Goal: Task Accomplishment & Management: Use online tool/utility

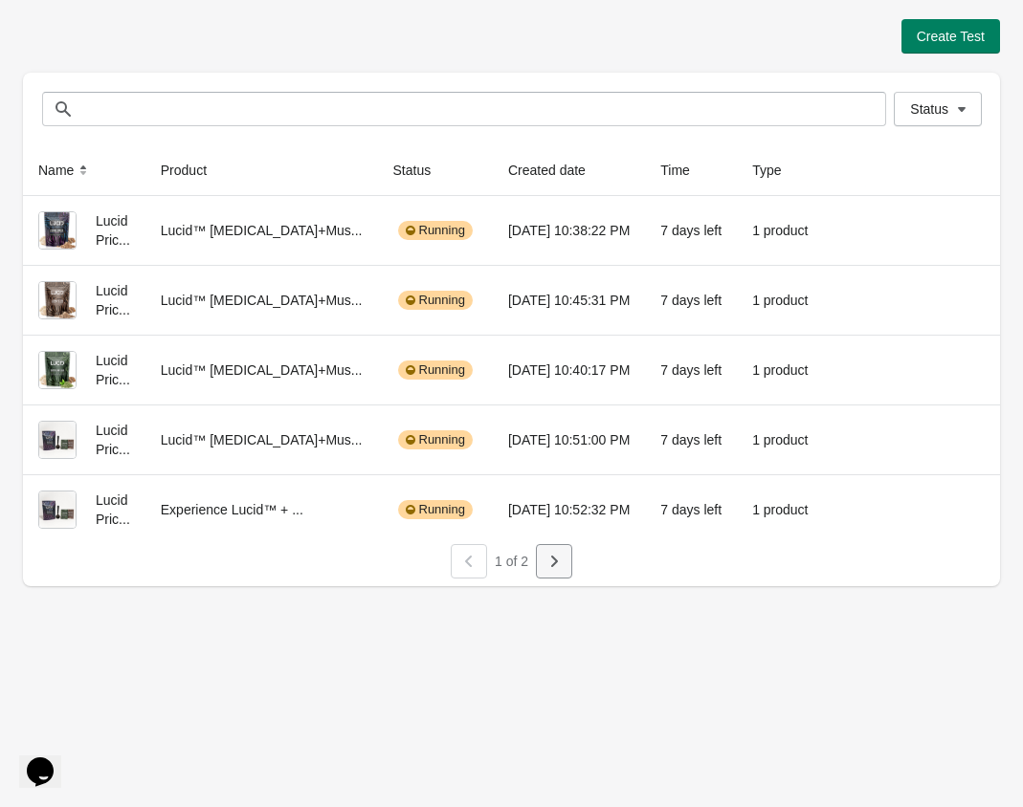
click at [567, 558] on button "button" at bounding box center [554, 561] width 36 height 34
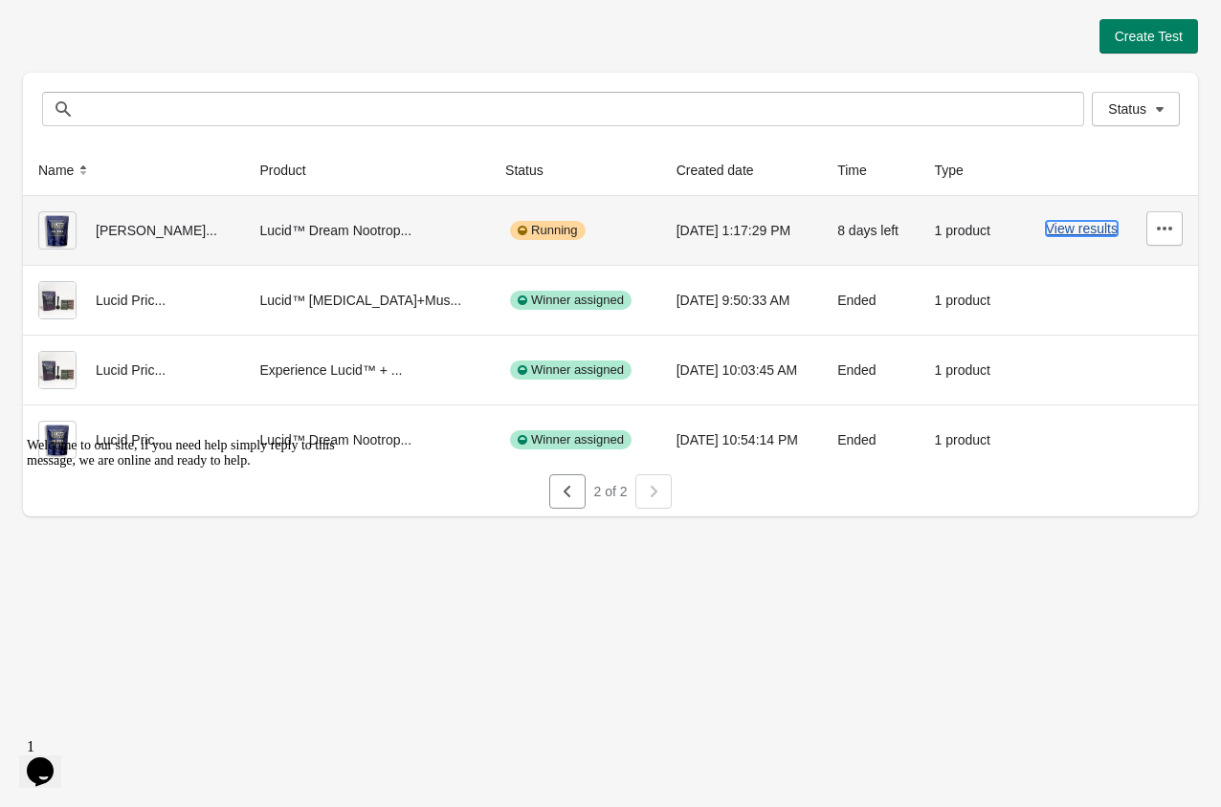
click at [1022, 228] on button "View results" at bounding box center [1082, 228] width 72 height 15
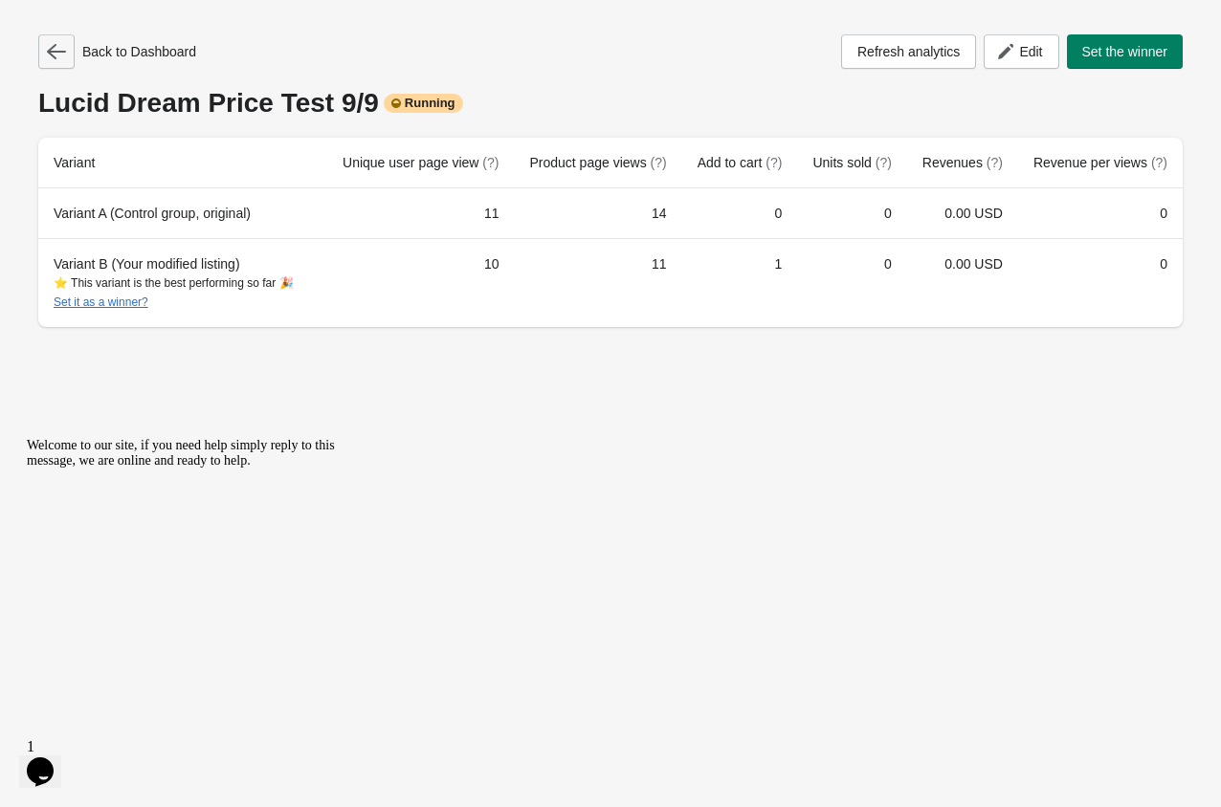
click at [60, 54] on icon "button" at bounding box center [56, 51] width 19 height 19
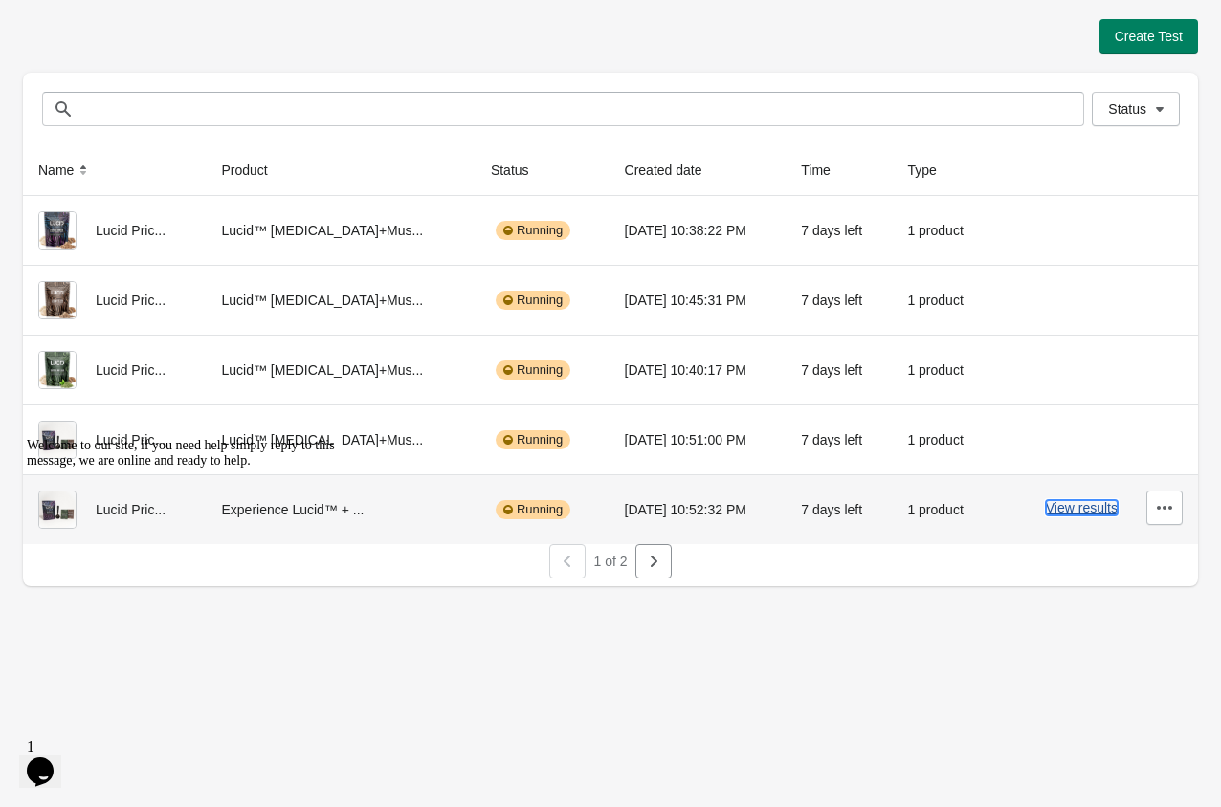
click at [1022, 512] on button "View results" at bounding box center [1082, 507] width 72 height 15
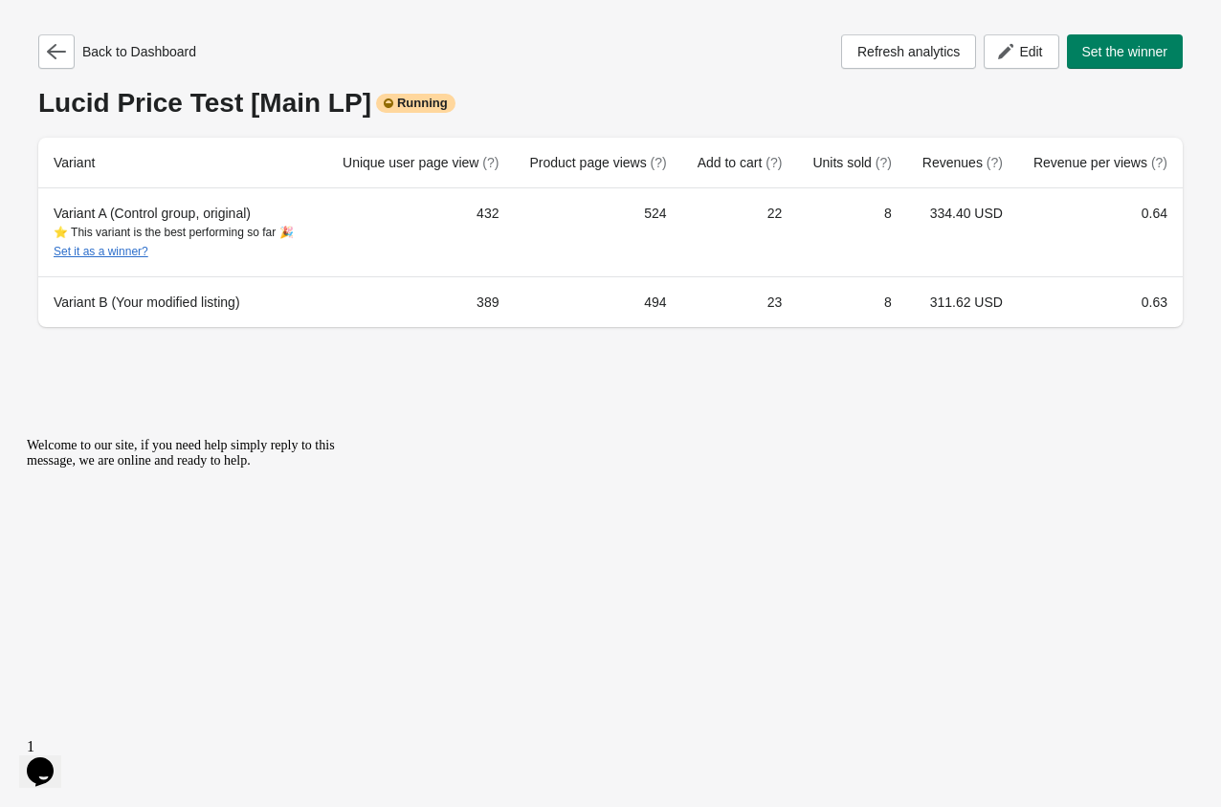
click at [60, 71] on div "Back to Dashboard Refresh analytics Edit Set the winner [PERSON_NAME] Price Tes…" at bounding box center [610, 180] width 1144 height 293
click at [48, 53] on icon "button" at bounding box center [56, 51] width 19 height 19
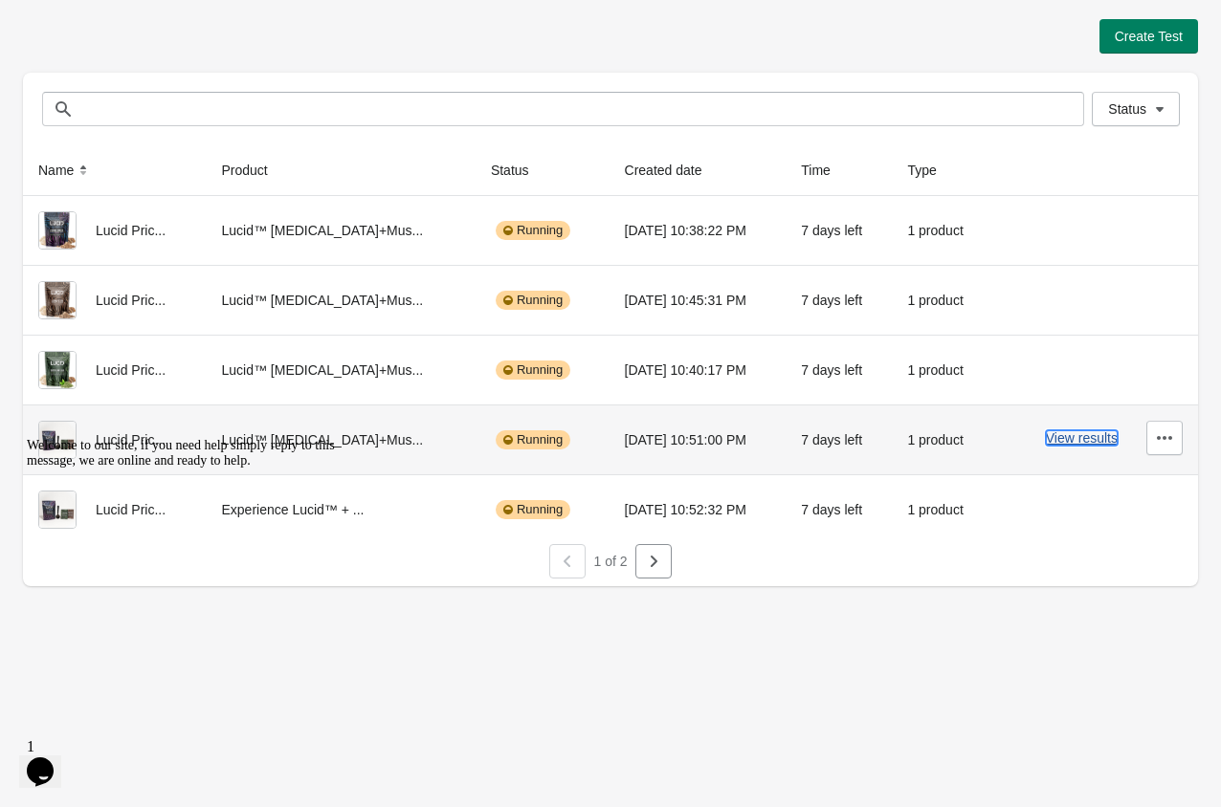
click at [1022, 441] on button "View results" at bounding box center [1082, 437] width 72 height 15
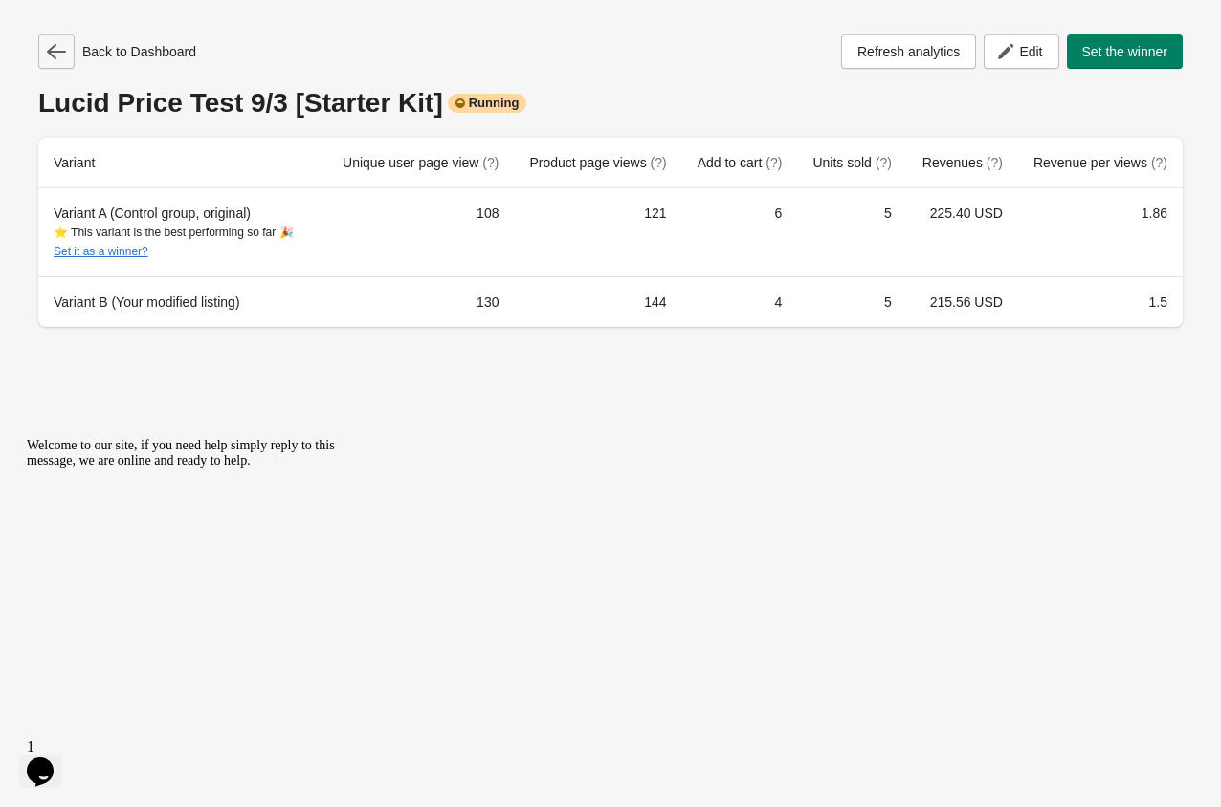
click at [62, 55] on icon "button" at bounding box center [56, 51] width 19 height 19
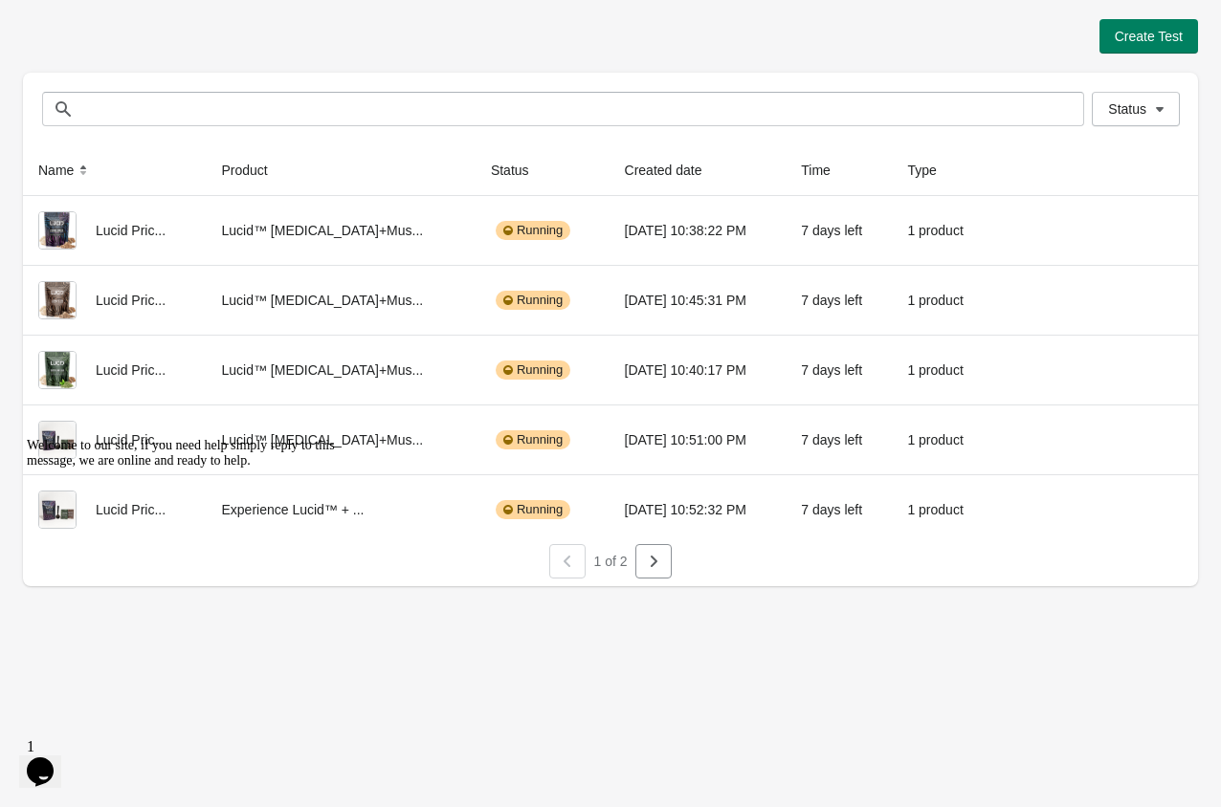
click at [27, 438] on icon "Chat attention grabber" at bounding box center [27, 438] width 0 height 0
click at [48, 584] on div at bounding box center [610, 583] width 1175 height 8
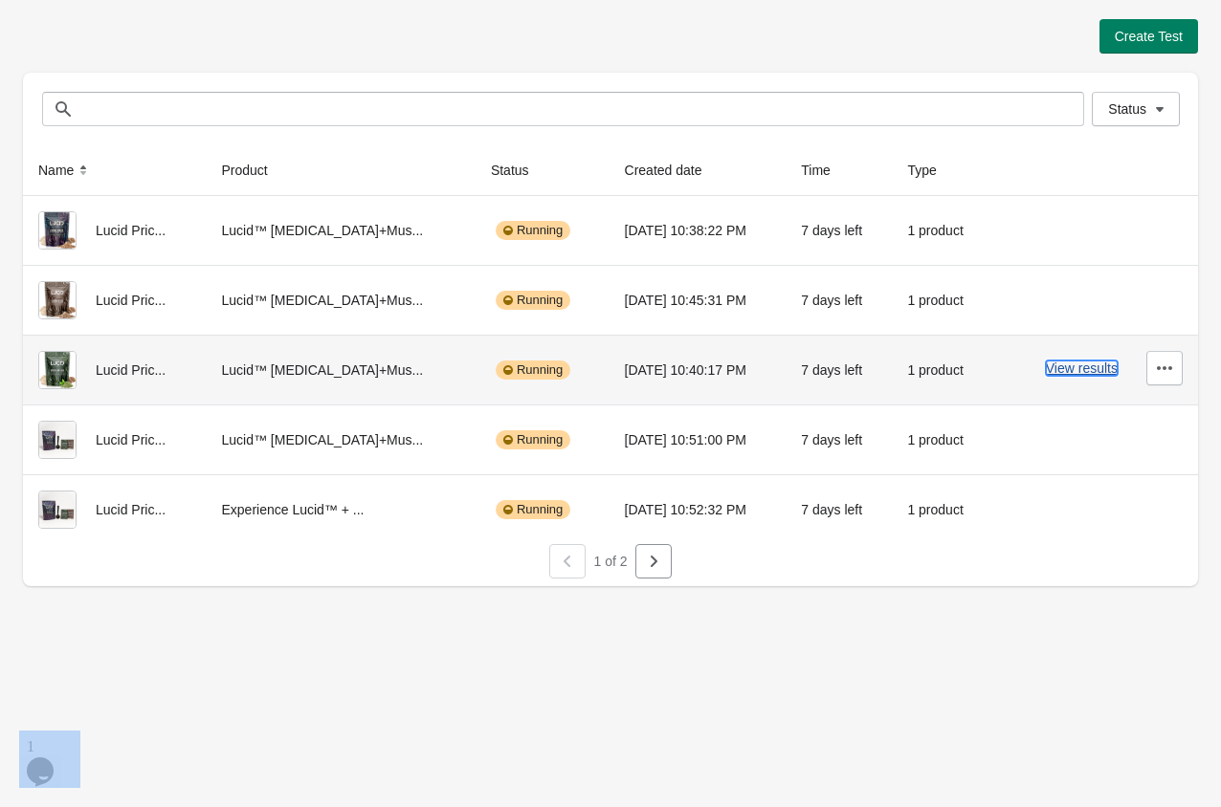
click at [1022, 374] on button "View results" at bounding box center [1082, 368] width 72 height 15
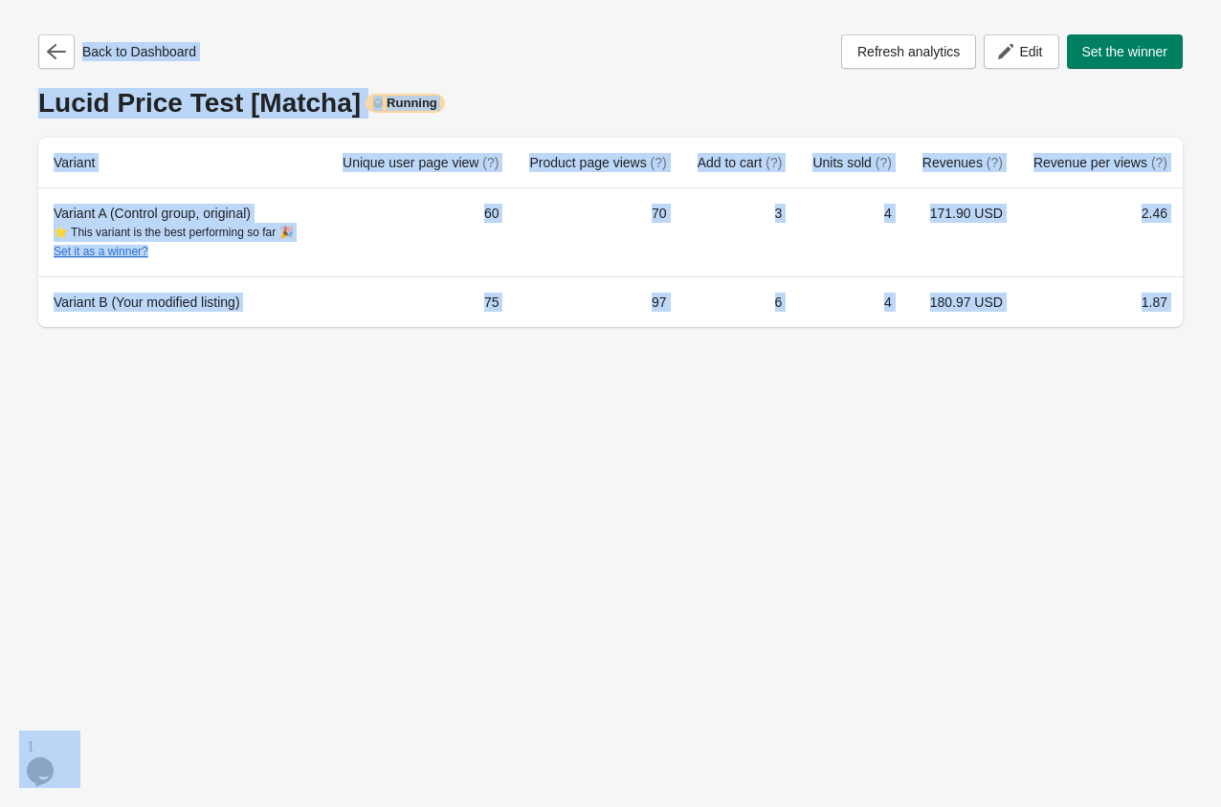
click at [698, 461] on div "Back to Dashboard Refresh analytics Edit Set the winner [PERSON_NAME] Price Tes…" at bounding box center [610, 403] width 1221 height 807
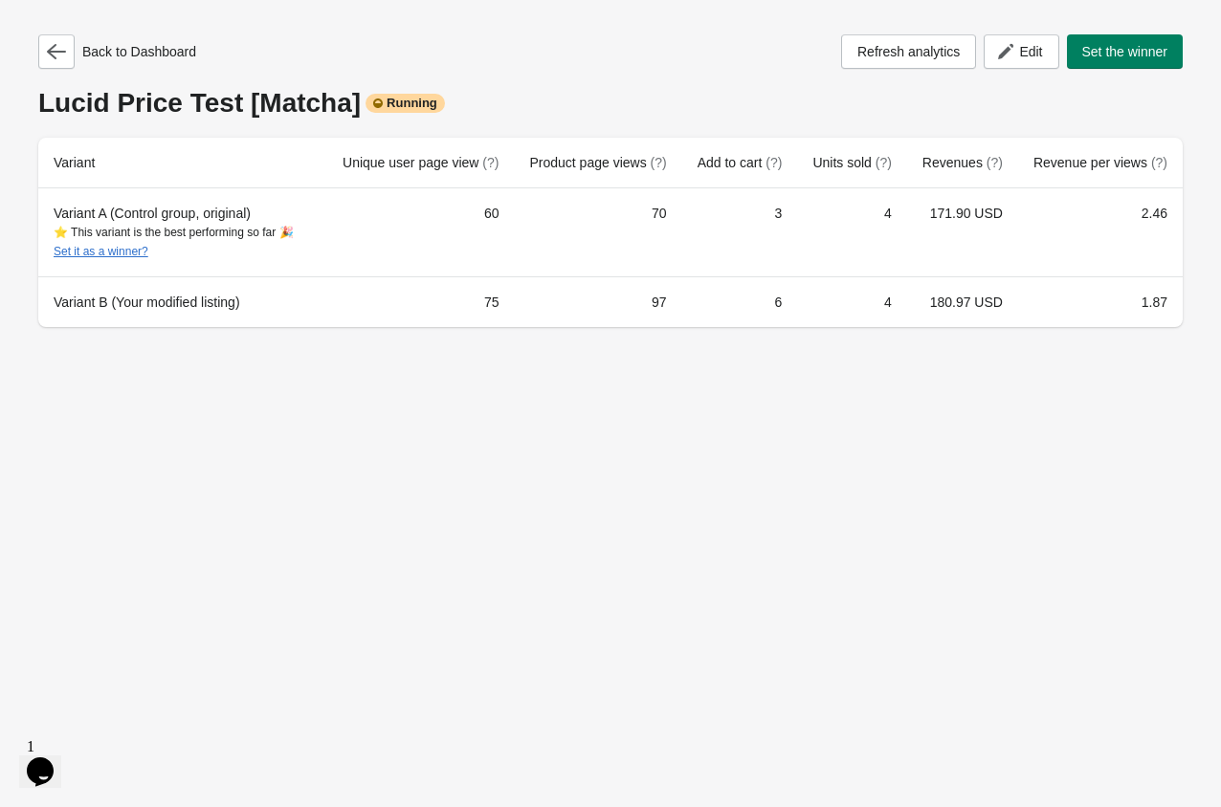
click at [672, 60] on div "Back to Dashboard Refresh analytics Edit Set the winner" at bounding box center [610, 51] width 1144 height 34
click at [56, 59] on icon "button" at bounding box center [56, 51] width 19 height 19
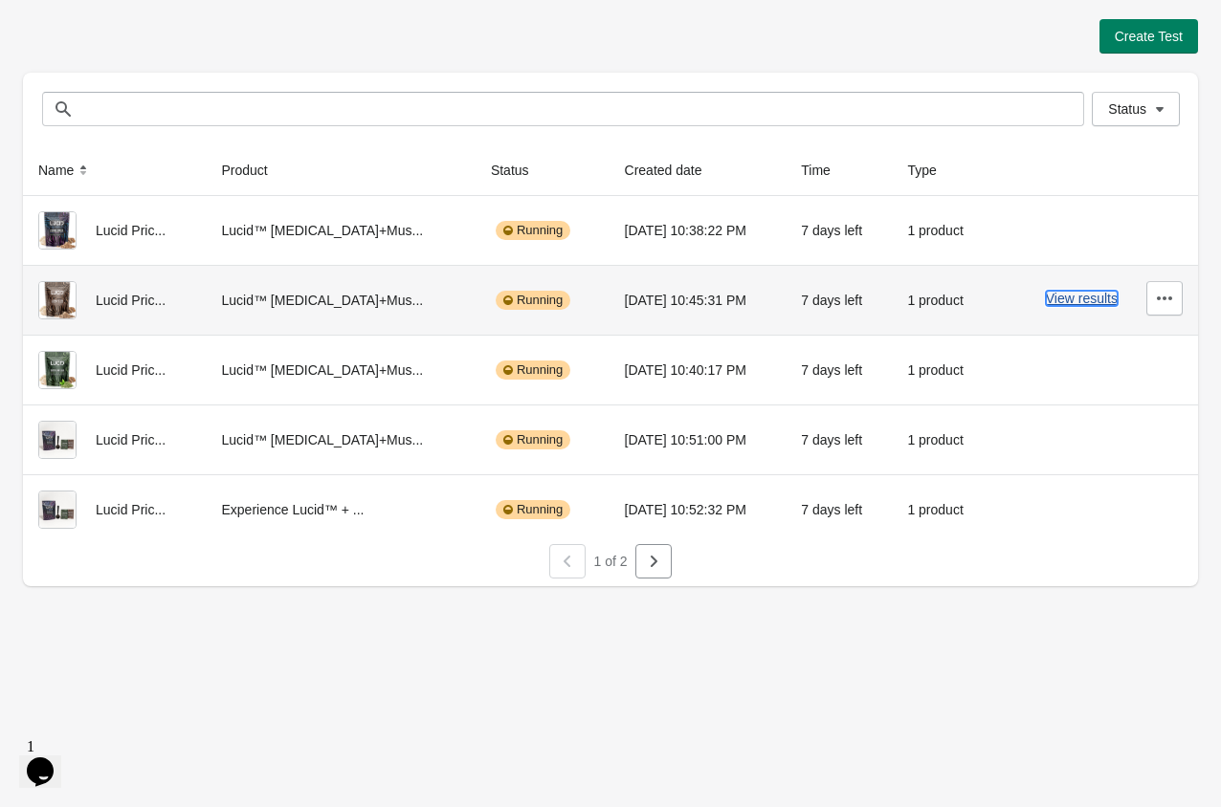
click at [1022, 305] on button "View results" at bounding box center [1082, 298] width 72 height 15
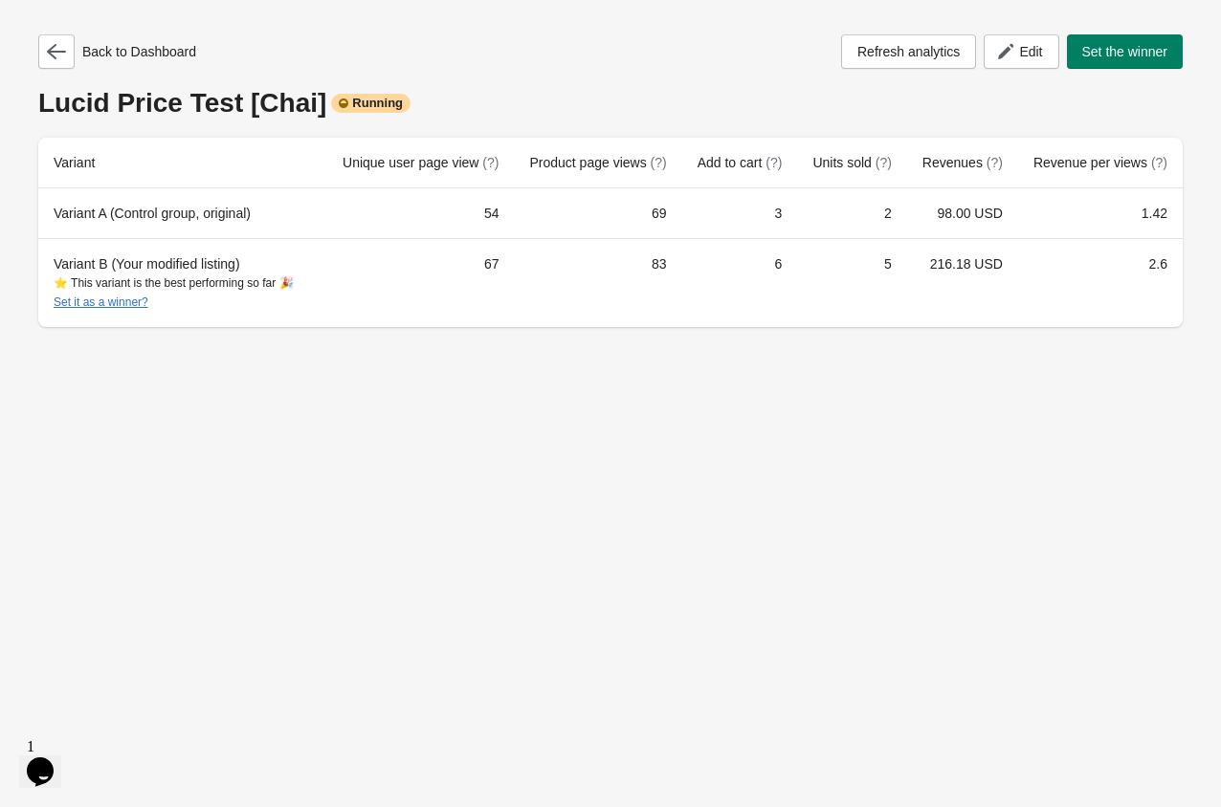
click at [767, 408] on div "Back to Dashboard Refresh analytics Edit Set the winner [PERSON_NAME] Test [Cha…" at bounding box center [610, 403] width 1221 height 807
click at [62, 52] on icon "button" at bounding box center [56, 51] width 19 height 15
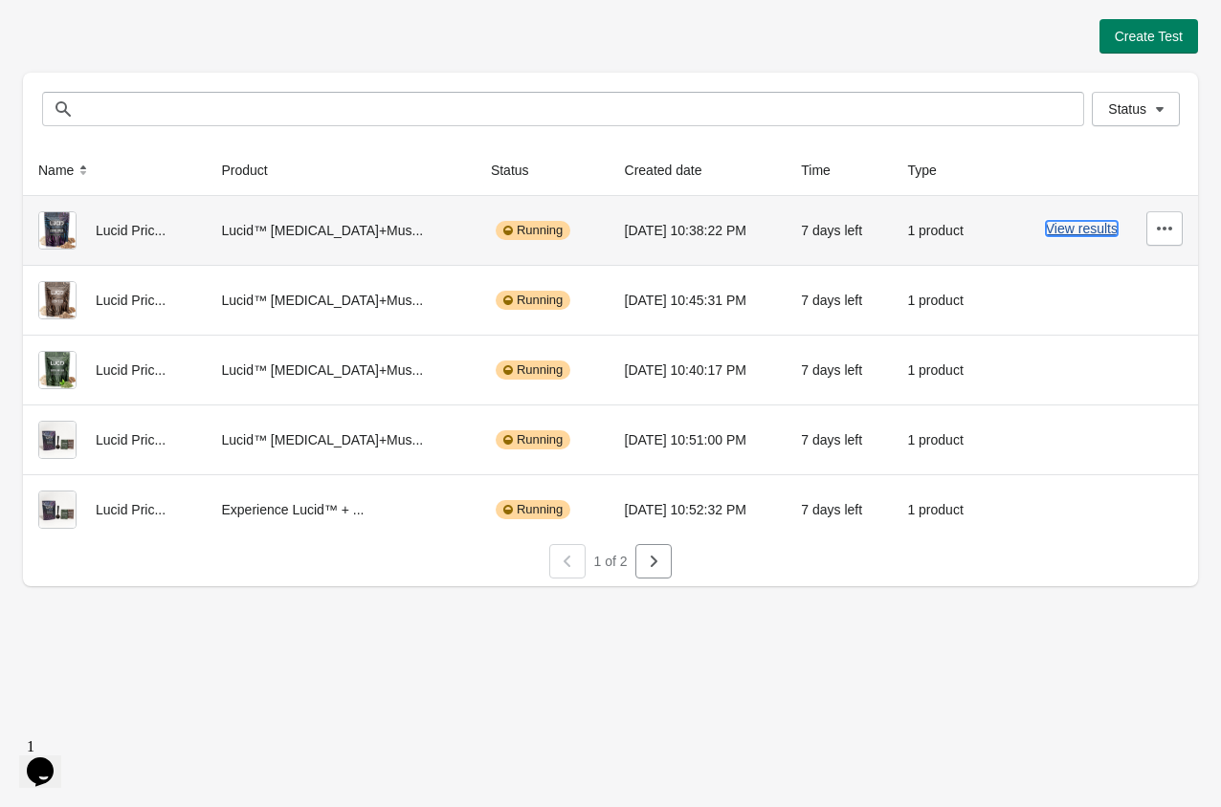
click at [1022, 232] on button "View results" at bounding box center [1082, 228] width 72 height 15
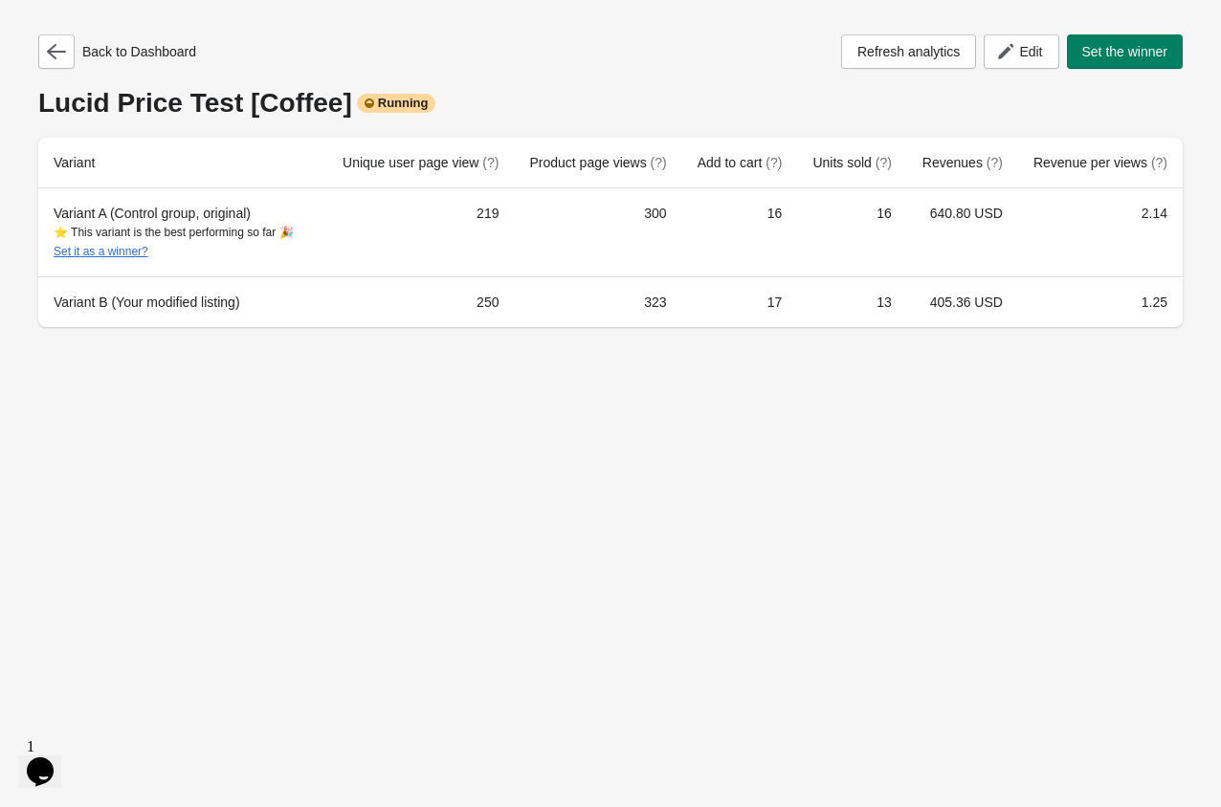
click at [497, 528] on div "Back to Dashboard Refresh analytics Edit Set the winner [PERSON_NAME] Price Tes…" at bounding box center [610, 403] width 1221 height 807
click at [47, 57] on icon "button" at bounding box center [56, 51] width 19 height 19
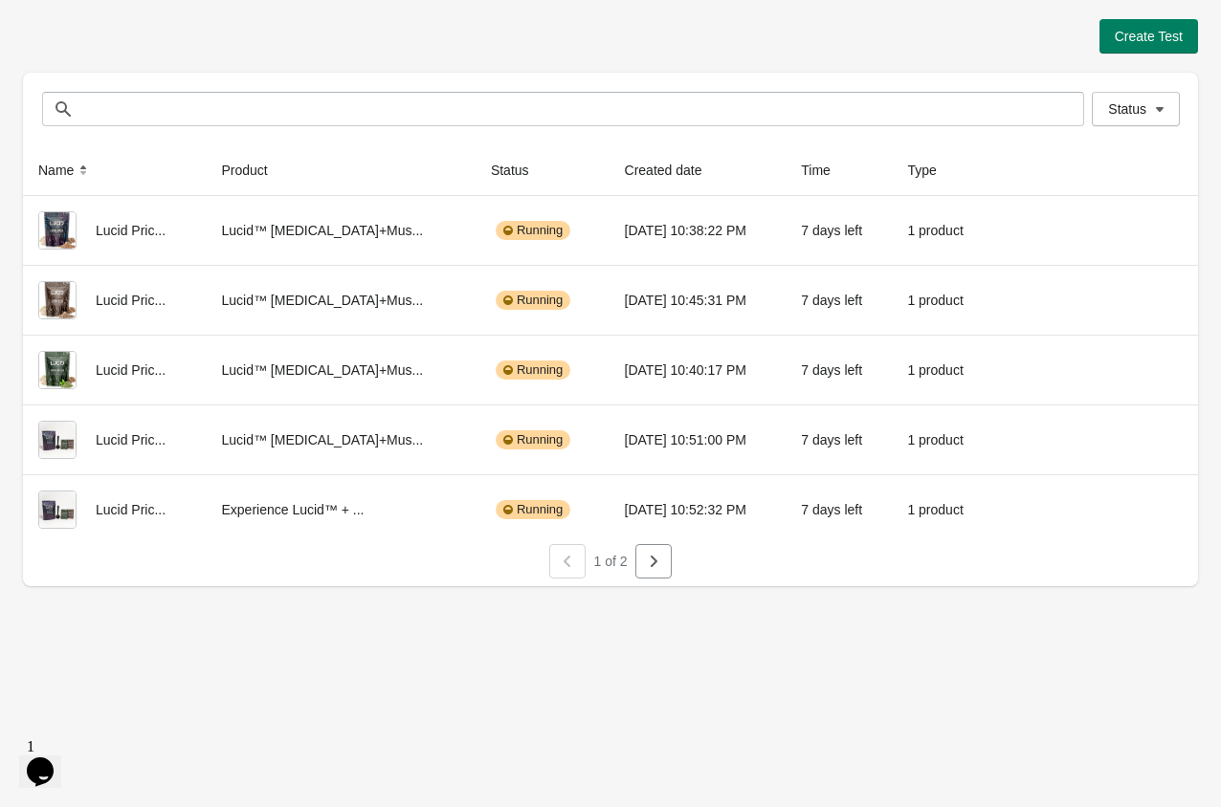
click at [238, 26] on div "Create Test" at bounding box center [610, 36] width 1175 height 34
